Goal: Transaction & Acquisition: Purchase product/service

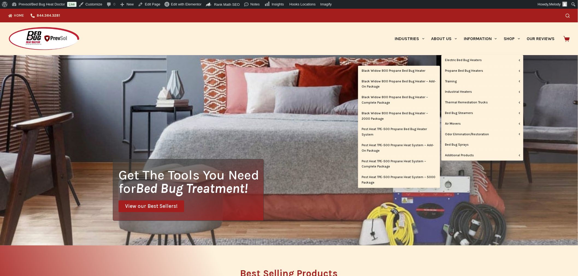
click at [418, 69] on link "Black Widow 800 Propane Bed Bug Heater" at bounding box center [399, 71] width 82 height 10
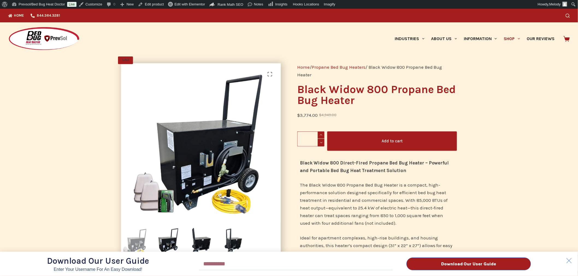
click at [511, 38] on div "Download Our User Guide Enter Your Username for an Easy Download! Email Downloa…" at bounding box center [289, 142] width 578 height 267
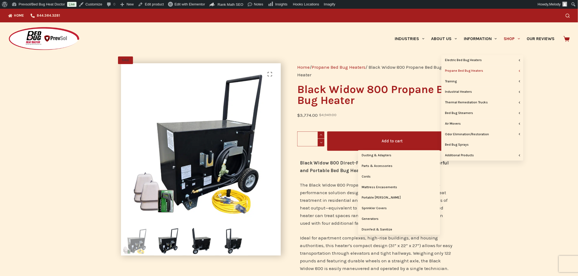
click at [384, 166] on link "Parts & Accessories" at bounding box center [399, 166] width 82 height 10
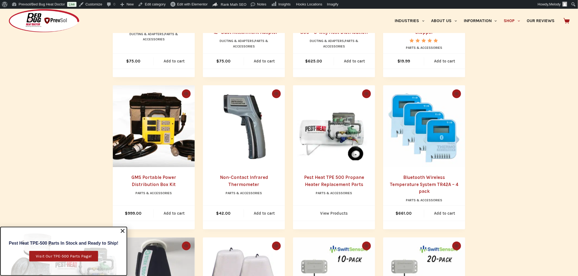
click at [424, 145] on img "Bluetooth Wireless Temperature System TR42A - 4 pack" at bounding box center [424, 126] width 82 height 82
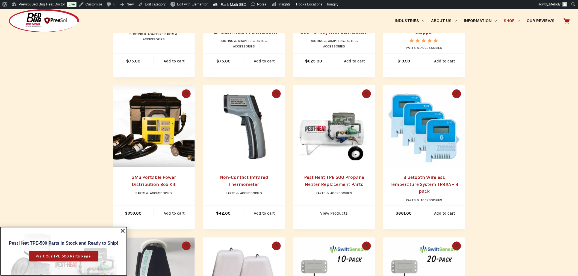
click at [423, 145] on img "Bluetooth Wireless Temperature System TR42A - 4 pack" at bounding box center [424, 126] width 82 height 82
